Goal: Task Accomplishment & Management: Manage account settings

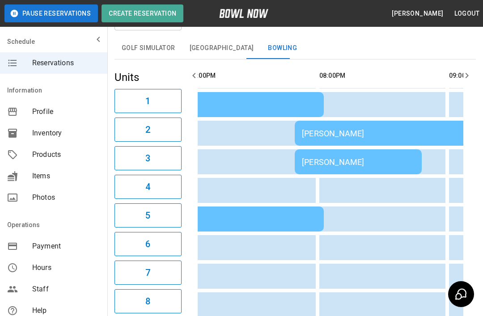
click at [364, 129] on div "[PERSON_NAME]" at bounding box center [391, 133] width 178 height 9
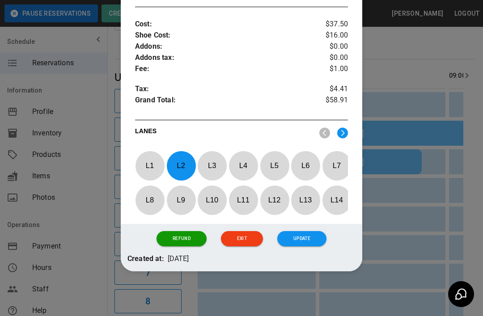
click at [187, 238] on button "Refund" at bounding box center [182, 238] width 50 height 15
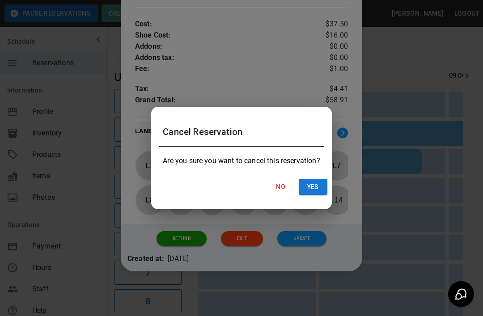
click at [320, 183] on button "Yes" at bounding box center [313, 187] width 29 height 17
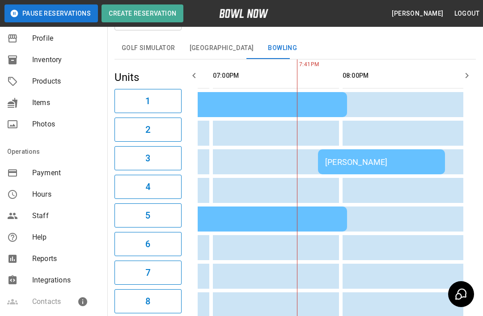
click at [63, 175] on span "Payment" at bounding box center [66, 173] width 68 height 11
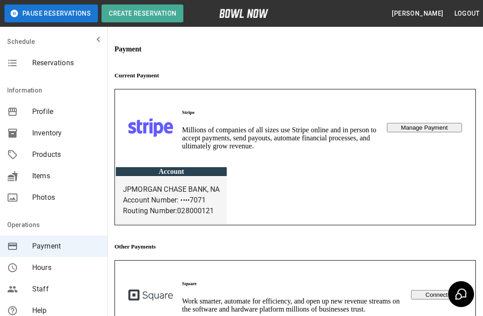
click at [74, 107] on span "Profile" at bounding box center [66, 111] width 68 height 11
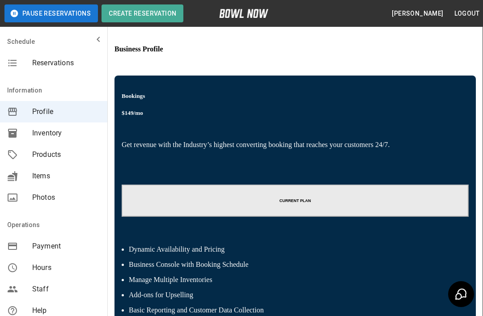
click at [77, 57] on div "Reservations" at bounding box center [53, 62] width 107 height 21
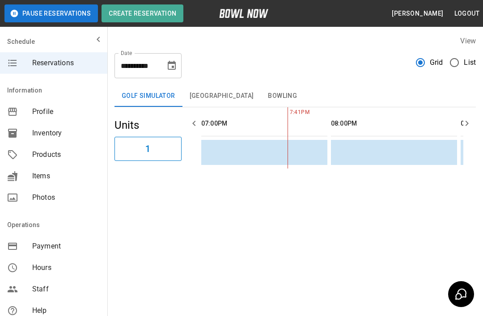
click at [261, 86] on button "Bowling" at bounding box center [282, 95] width 43 height 21
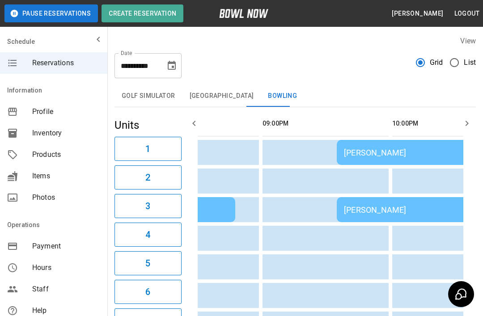
scroll to position [0, 1230]
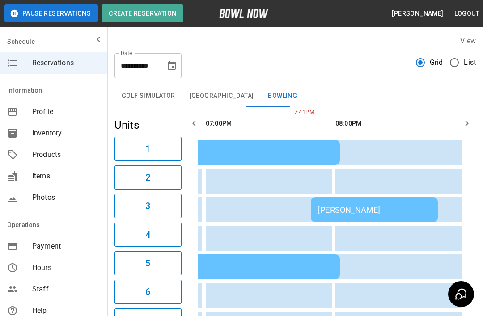
click at [359, 211] on div "[PERSON_NAME]" at bounding box center [374, 209] width 113 height 9
